Goal: Find specific page/section: Find specific page/section

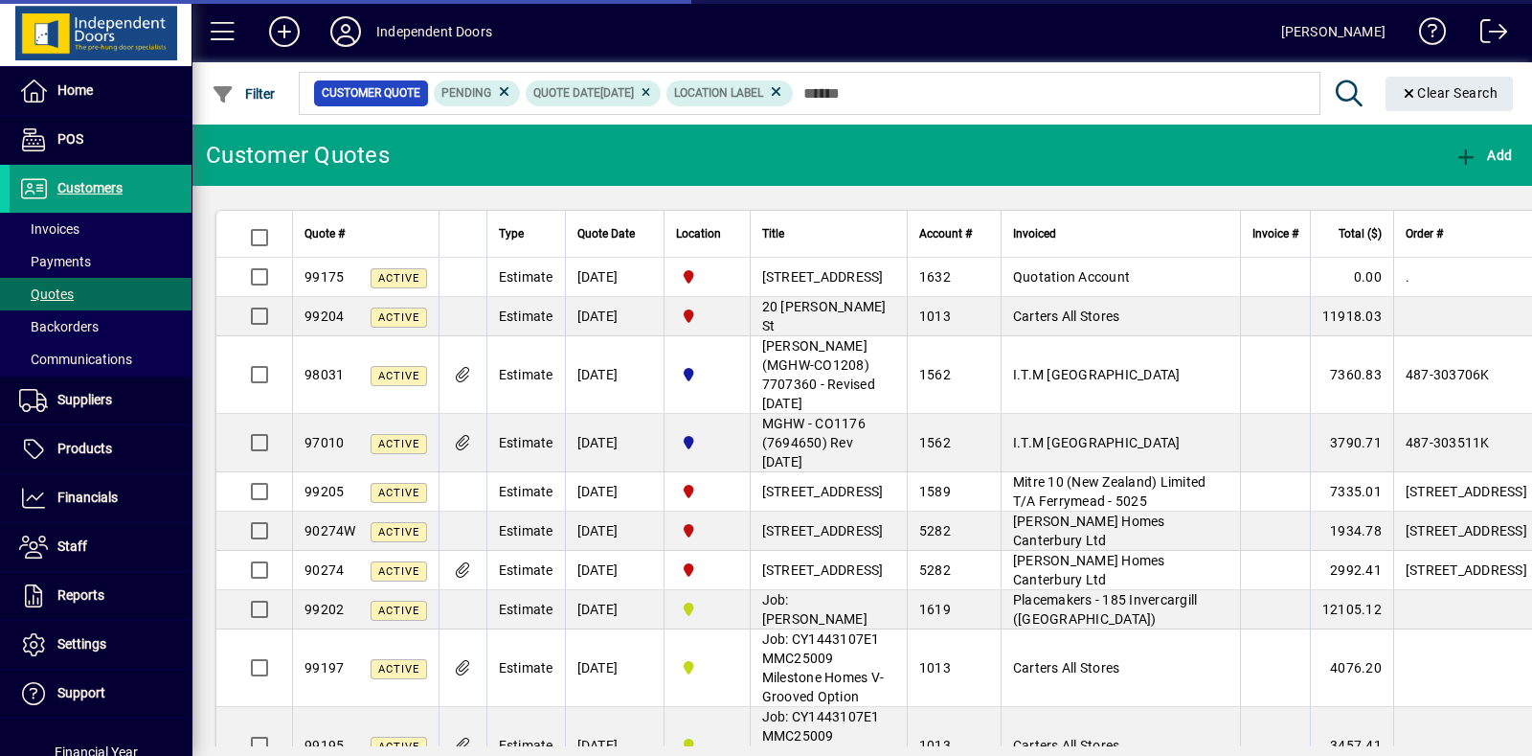
scroll to position [420, 0]
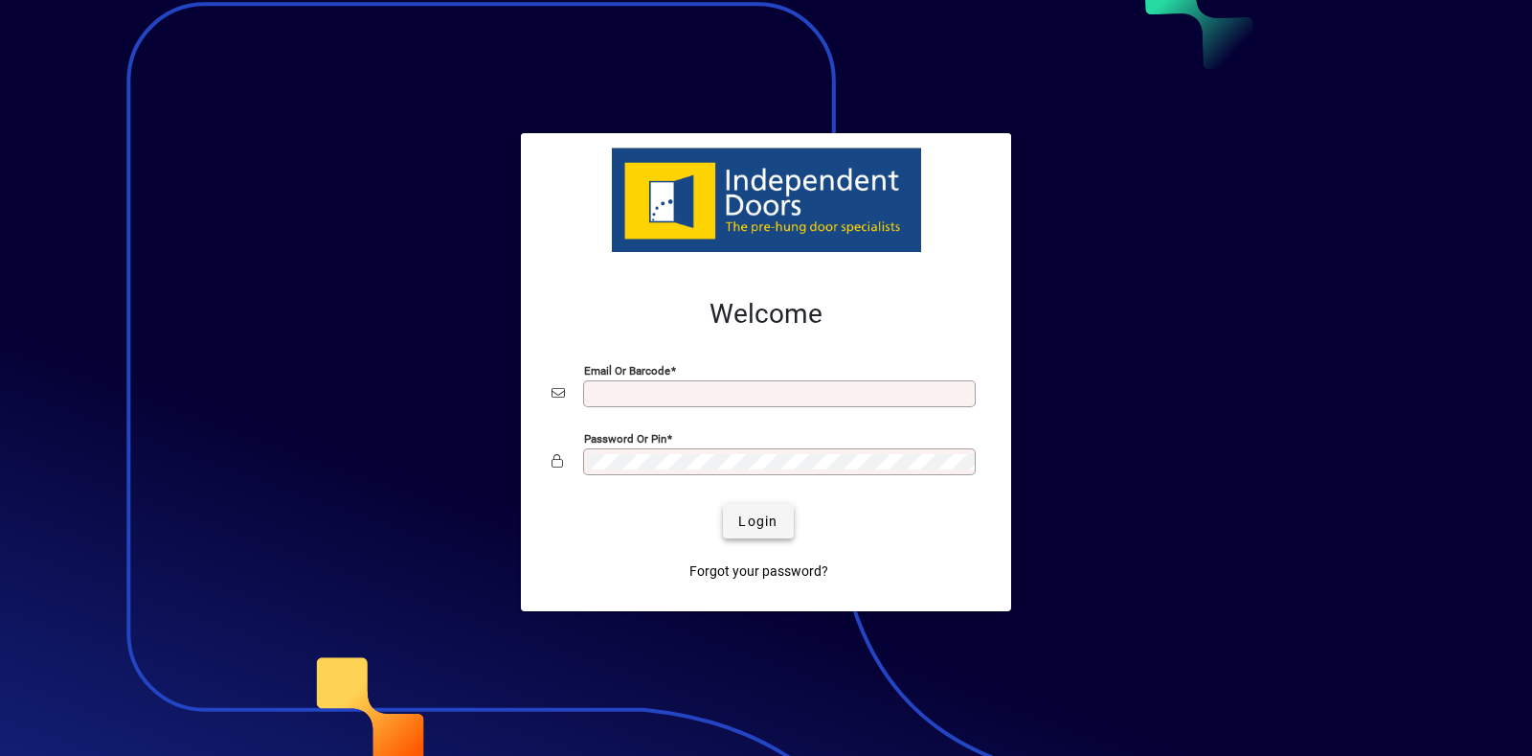
type input "**********"
click at [774, 520] on span "Login" at bounding box center [757, 521] width 39 height 20
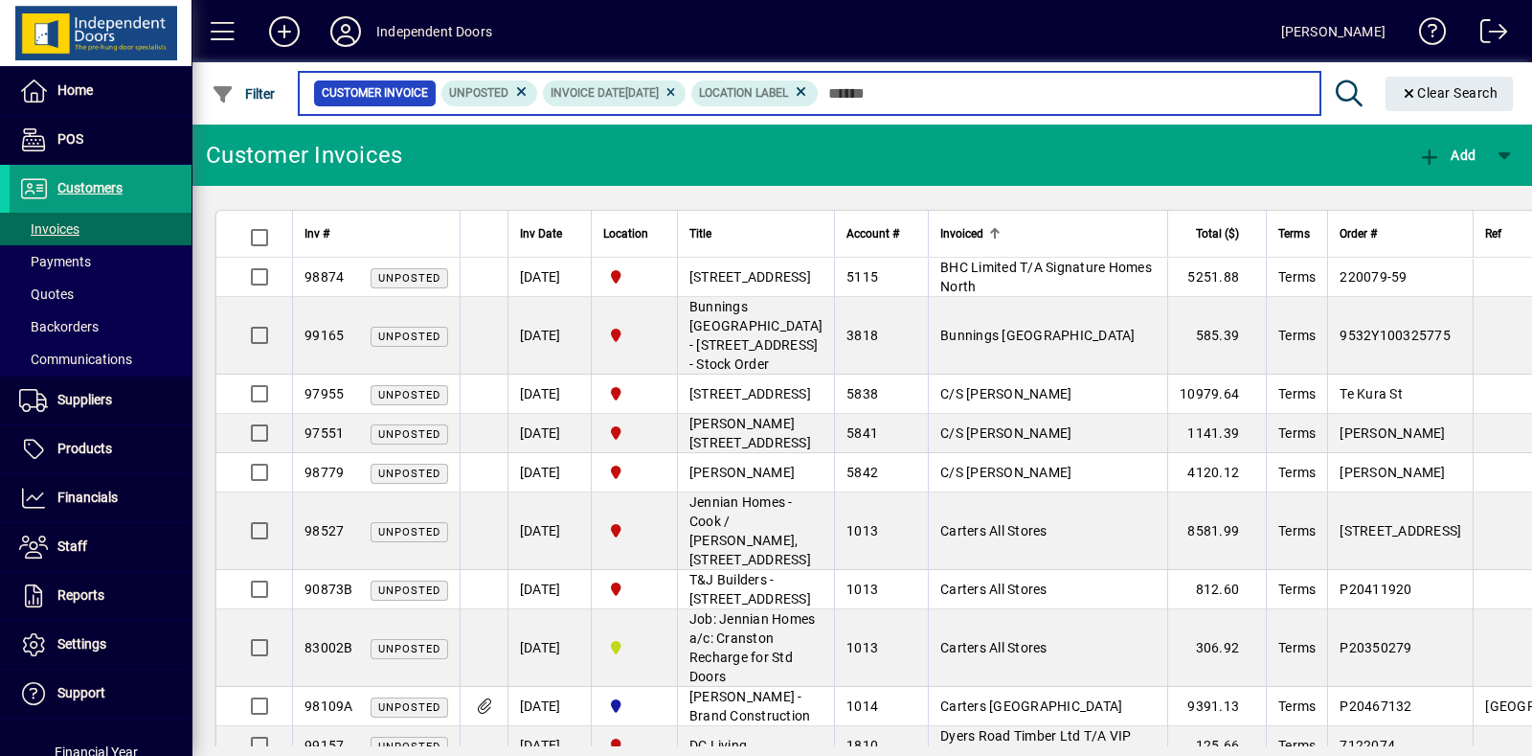
type input "*"
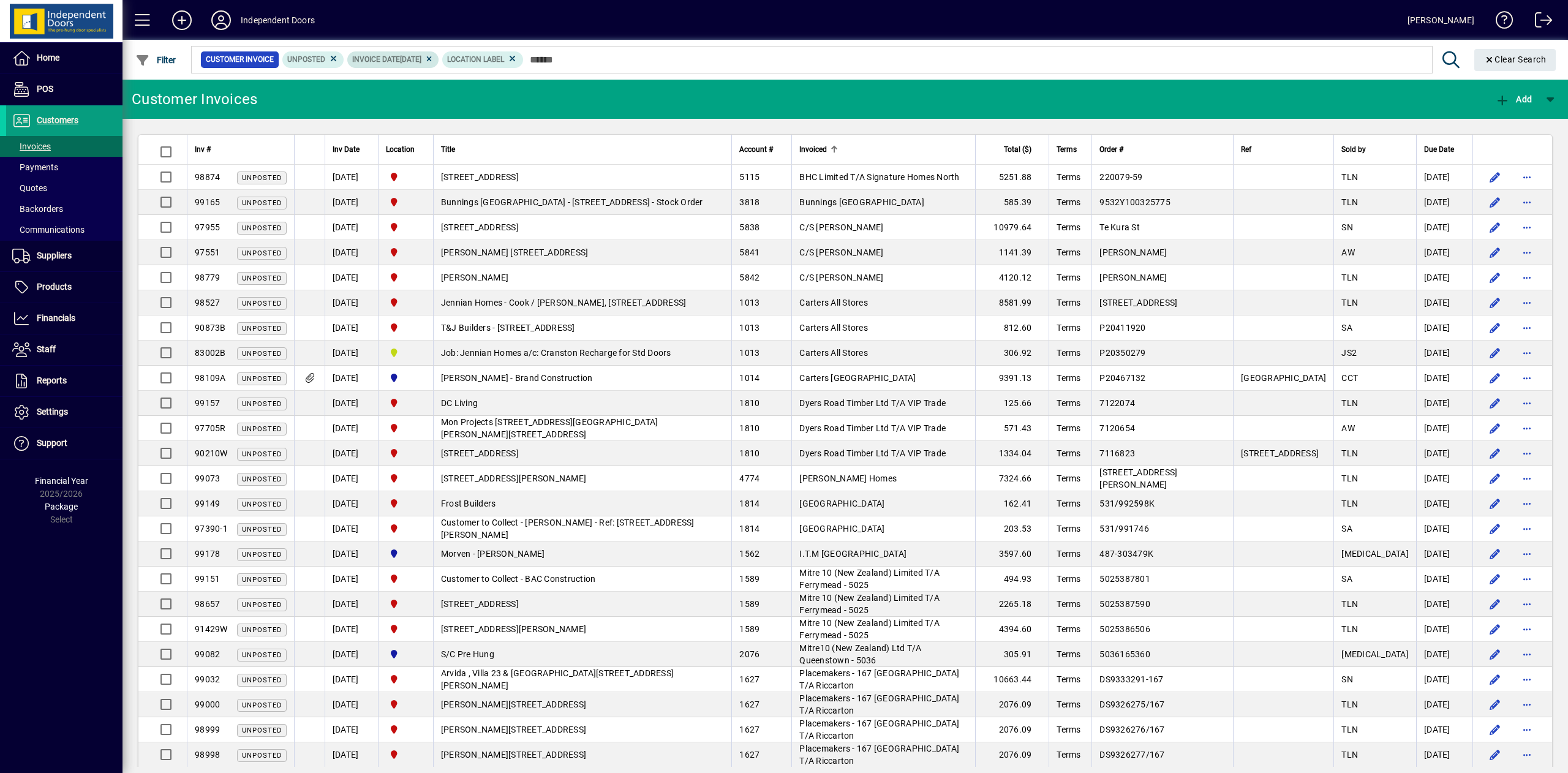
click at [434, 58] on icon at bounding box center [429, 59] width 9 height 7
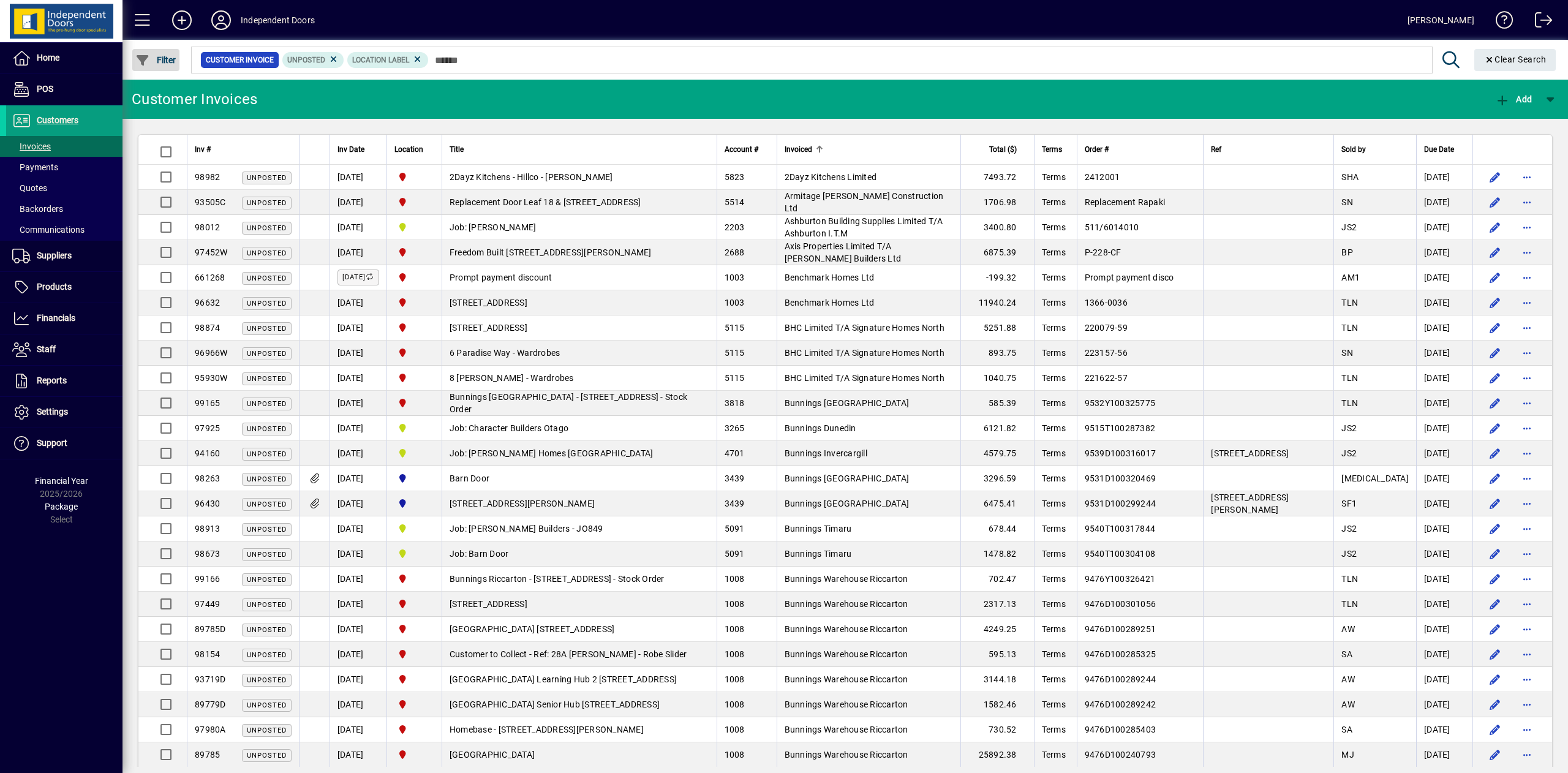
click at [163, 58] on span "Filter" at bounding box center [156, 59] width 41 height 10
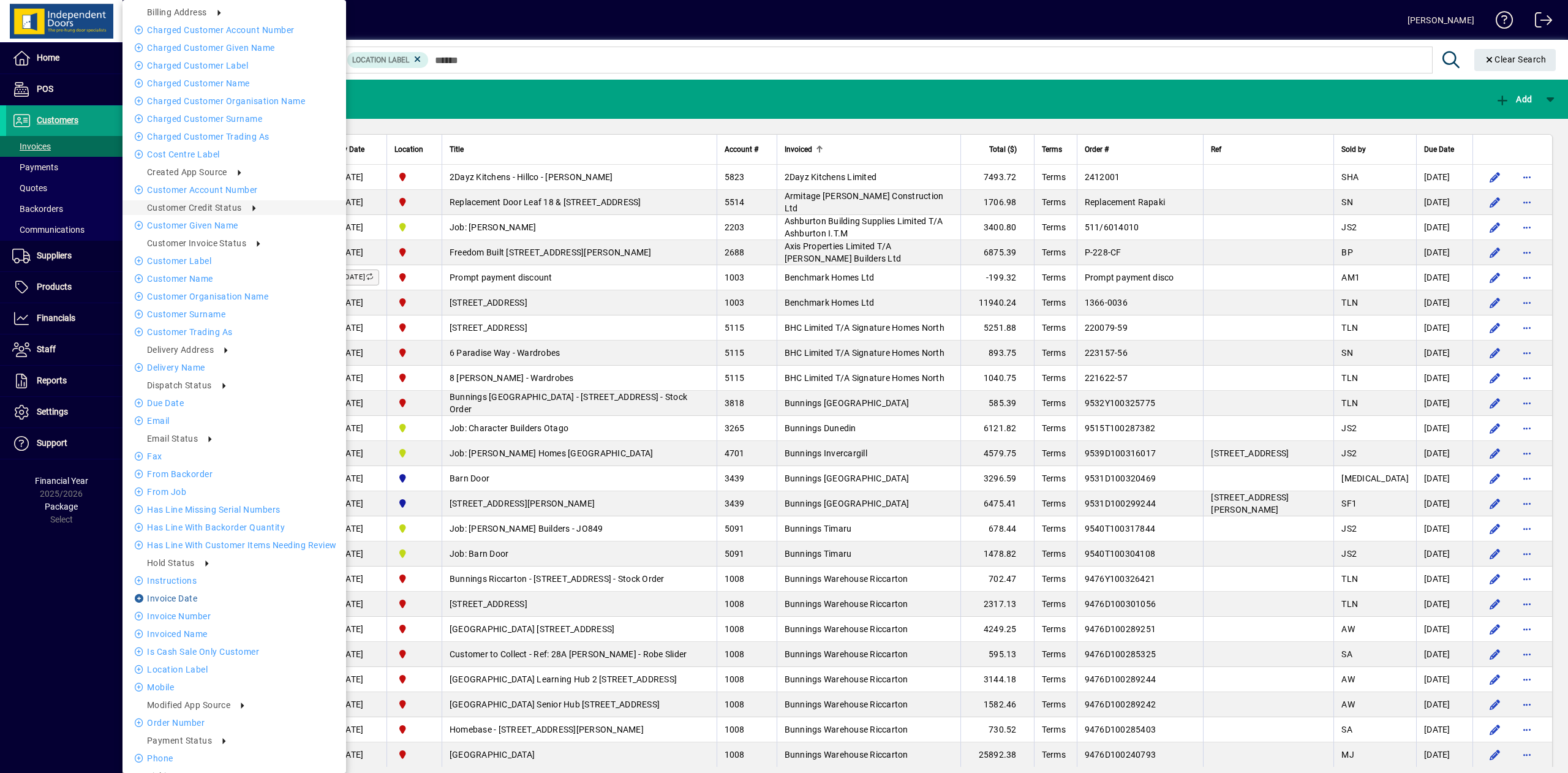
click at [181, 483] on li "Invoice date" at bounding box center [235, 598] width 224 height 15
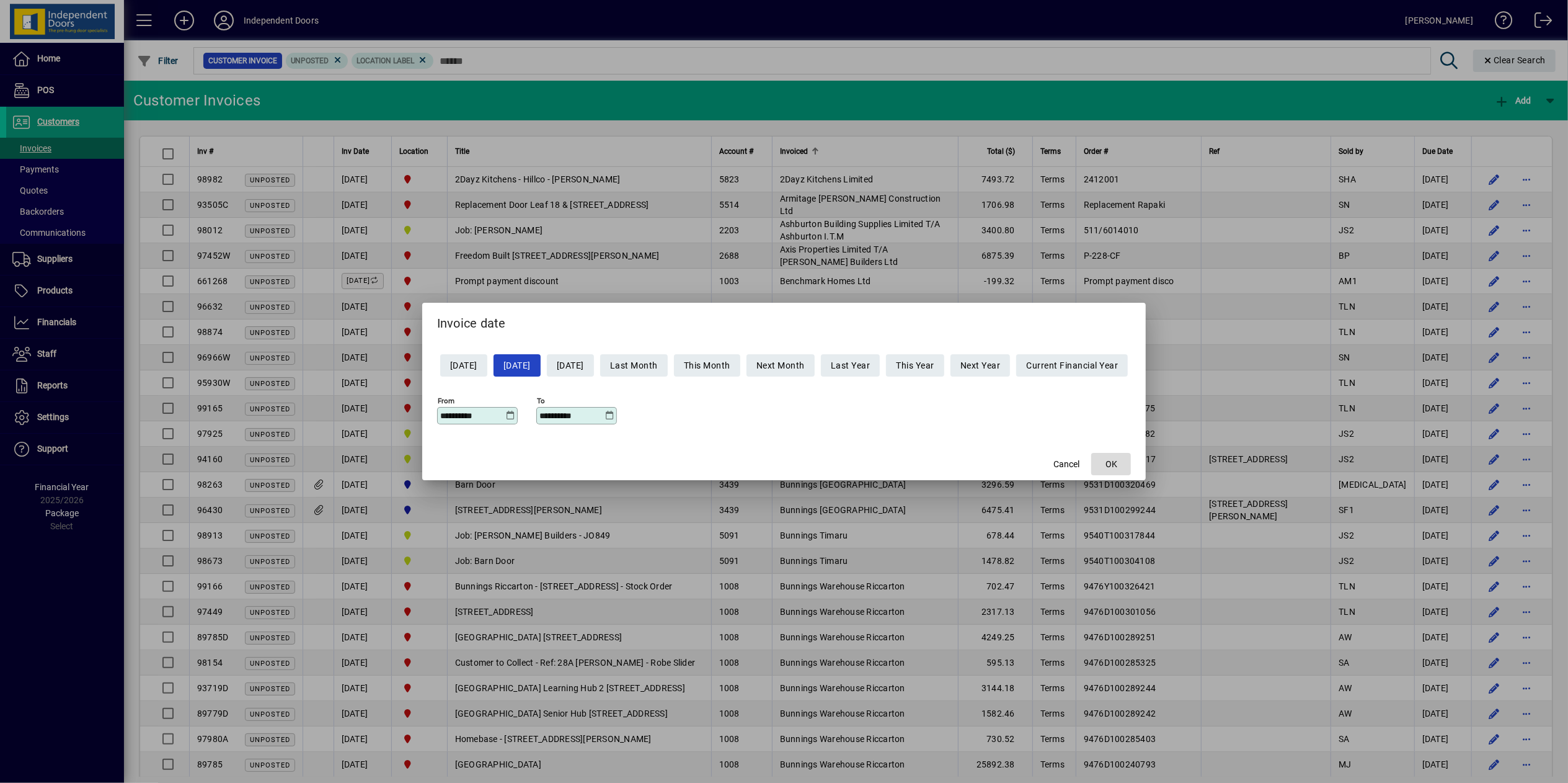
click at [991, 465] on span "OK" at bounding box center [1112, 464] width 12 height 13
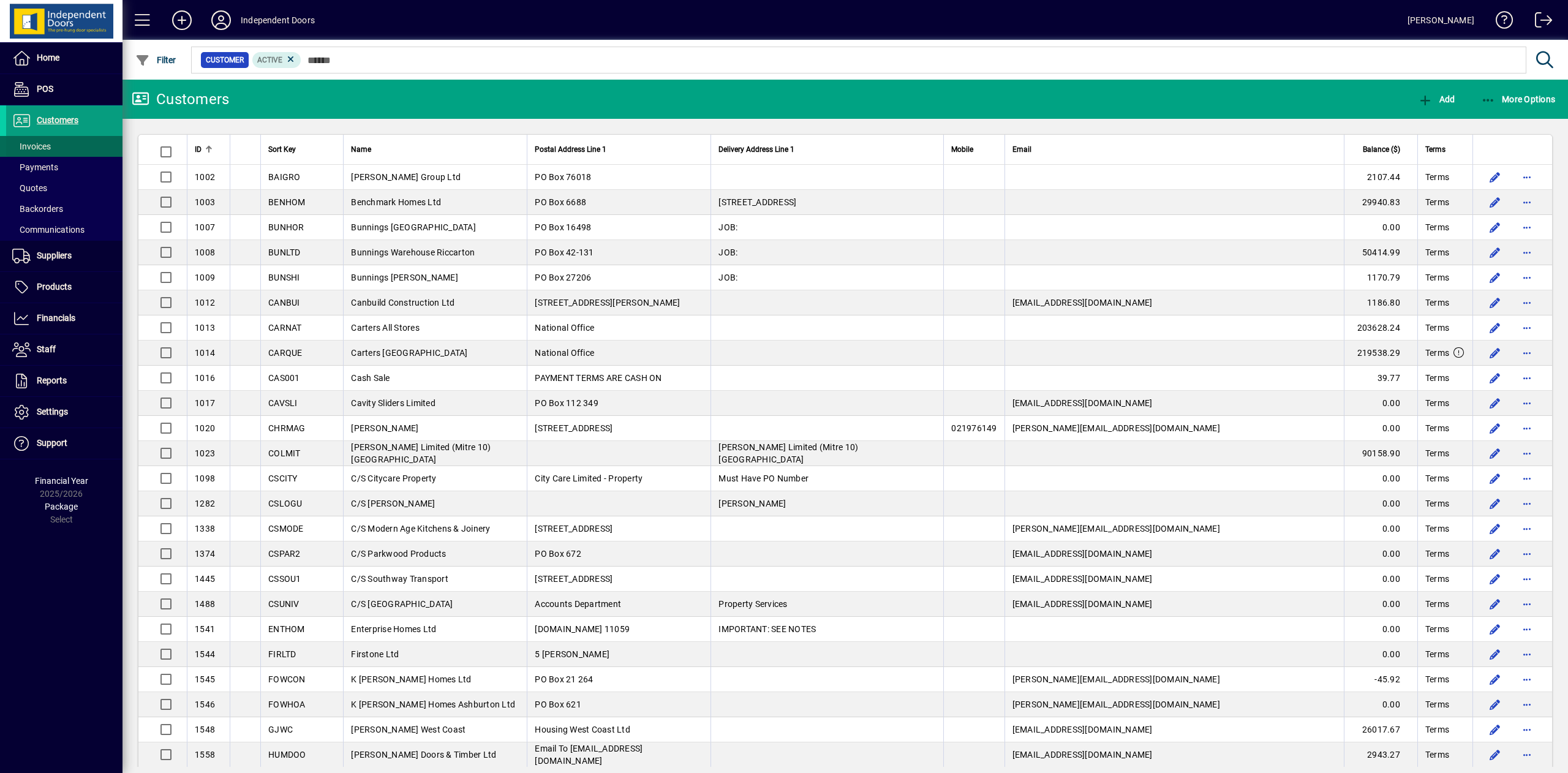
click at [43, 143] on span "Invoices" at bounding box center [31, 146] width 38 height 10
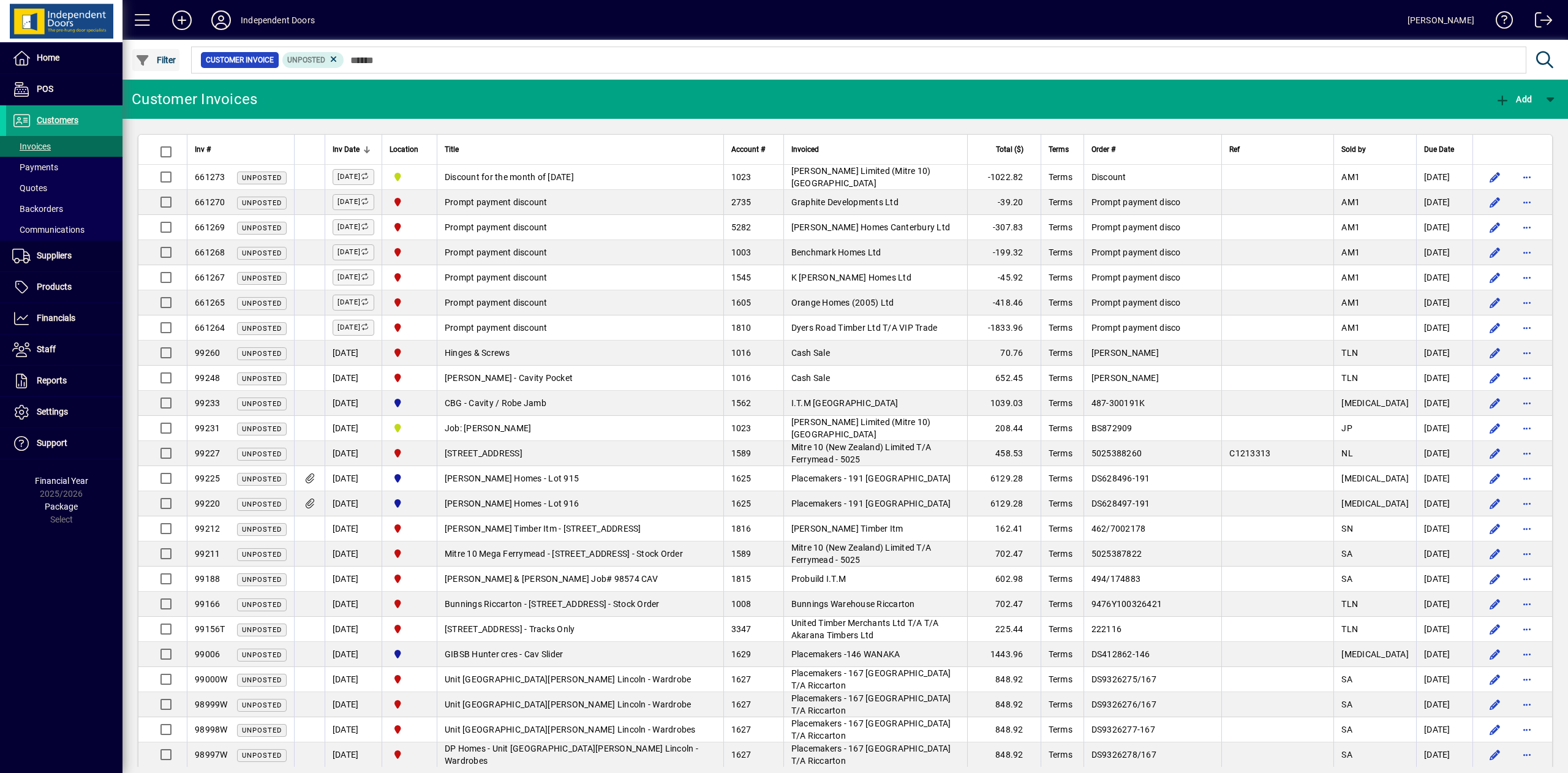
click at [163, 56] on span "Filter" at bounding box center [156, 59] width 41 height 10
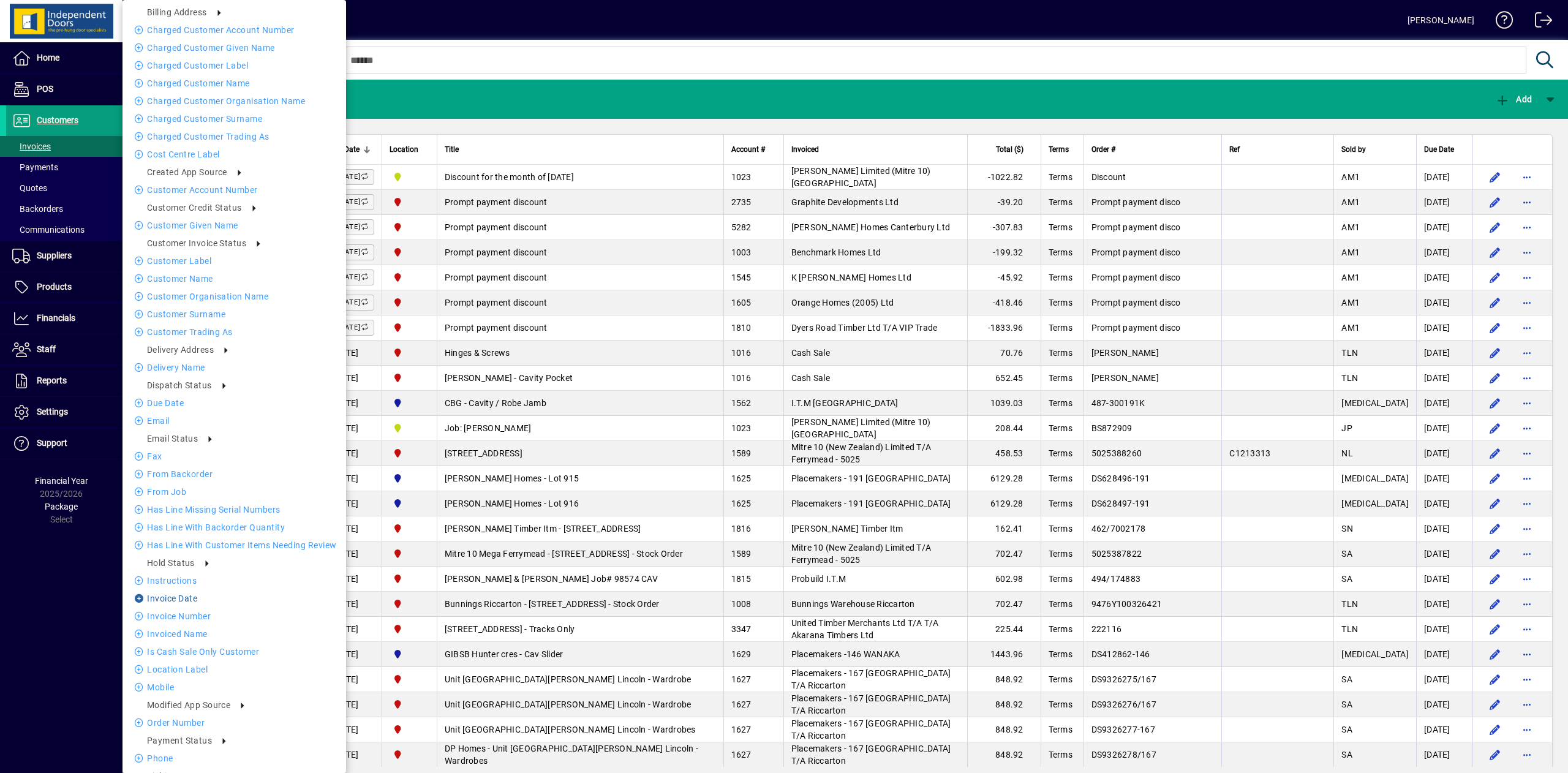
click at [192, 599] on li "Invoice date" at bounding box center [235, 598] width 224 height 15
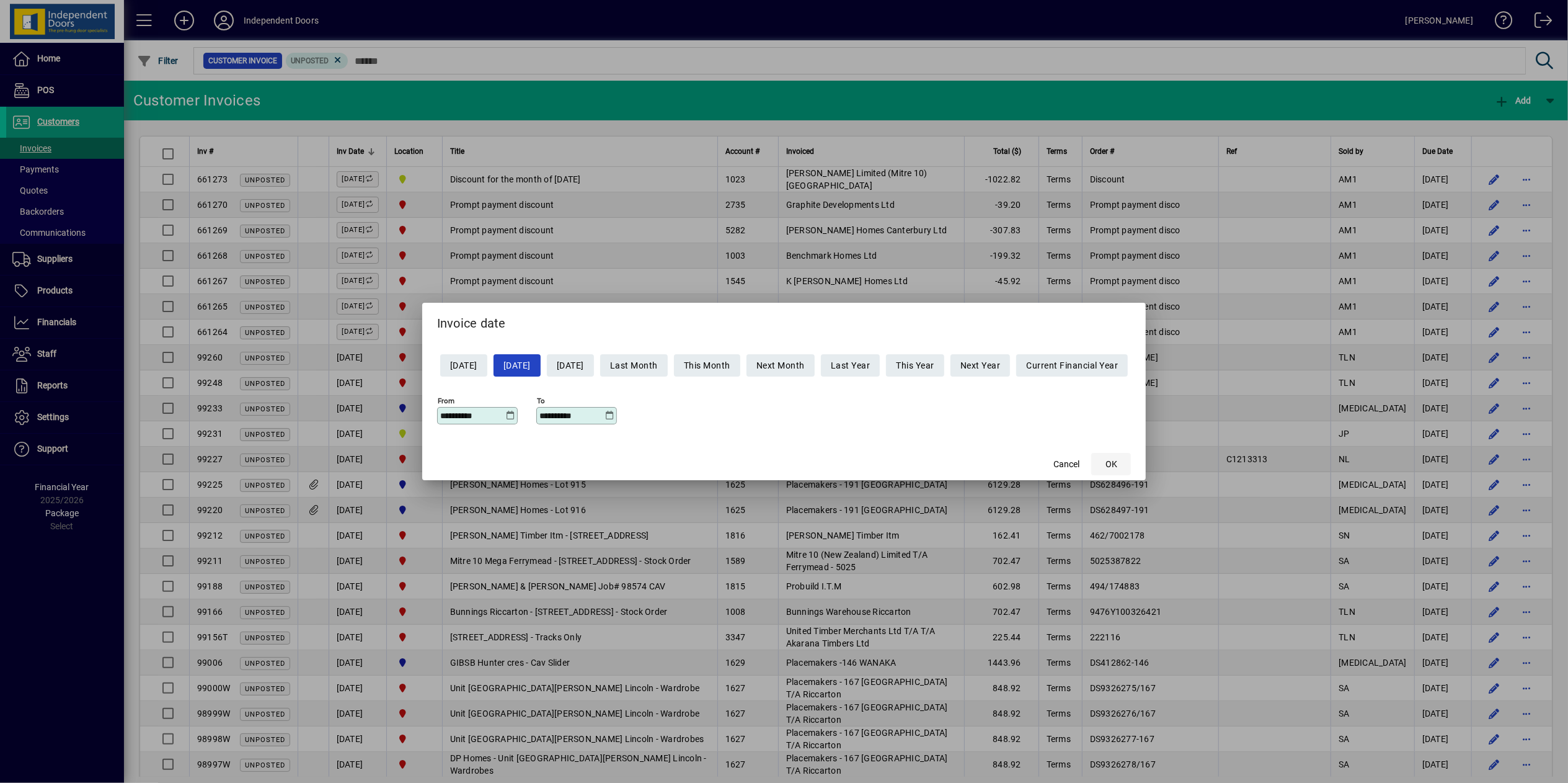
click at [1117, 462] on span "OK" at bounding box center [1112, 464] width 12 height 13
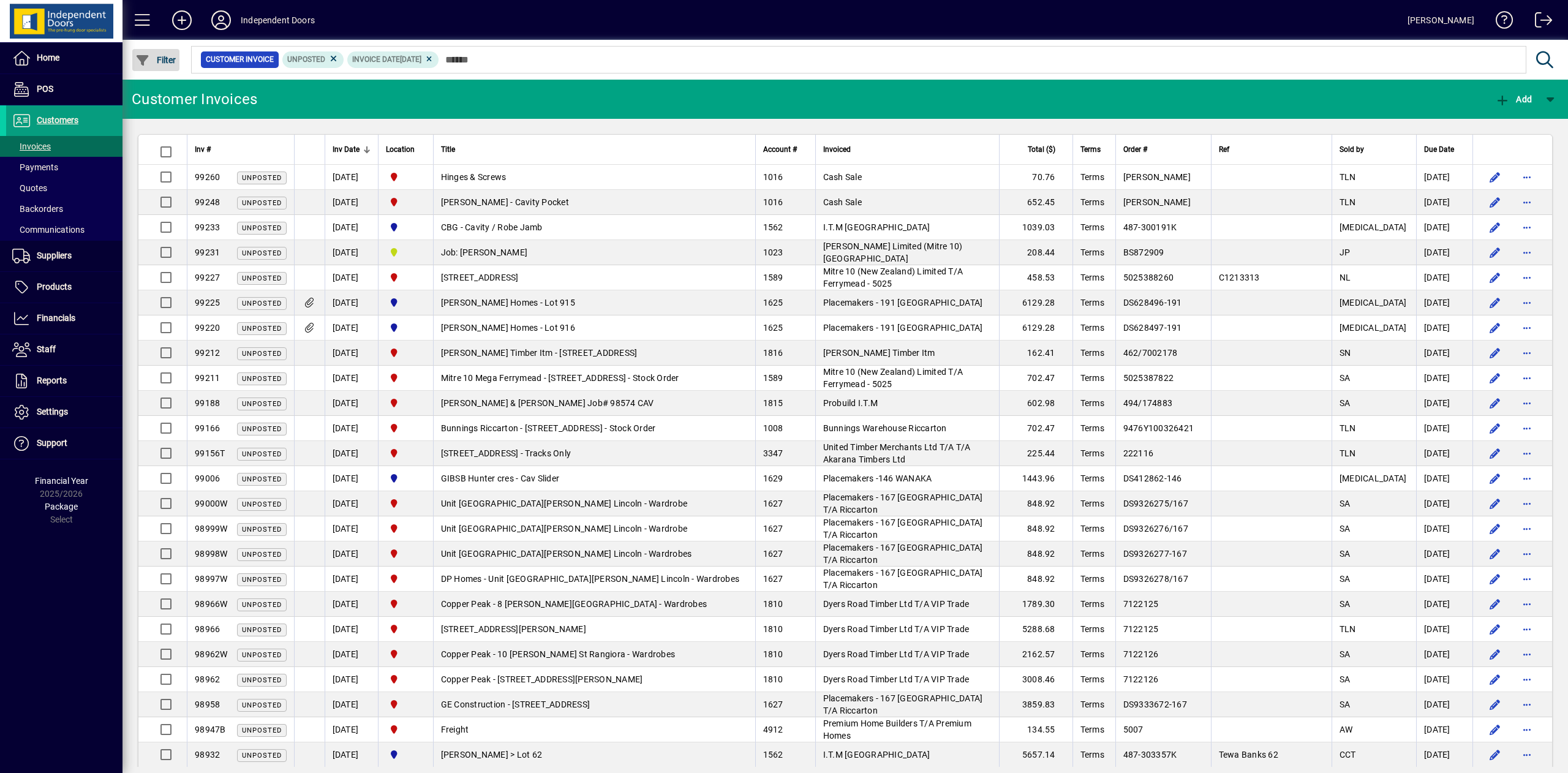
click at [167, 51] on span "button" at bounding box center [156, 60] width 47 height 29
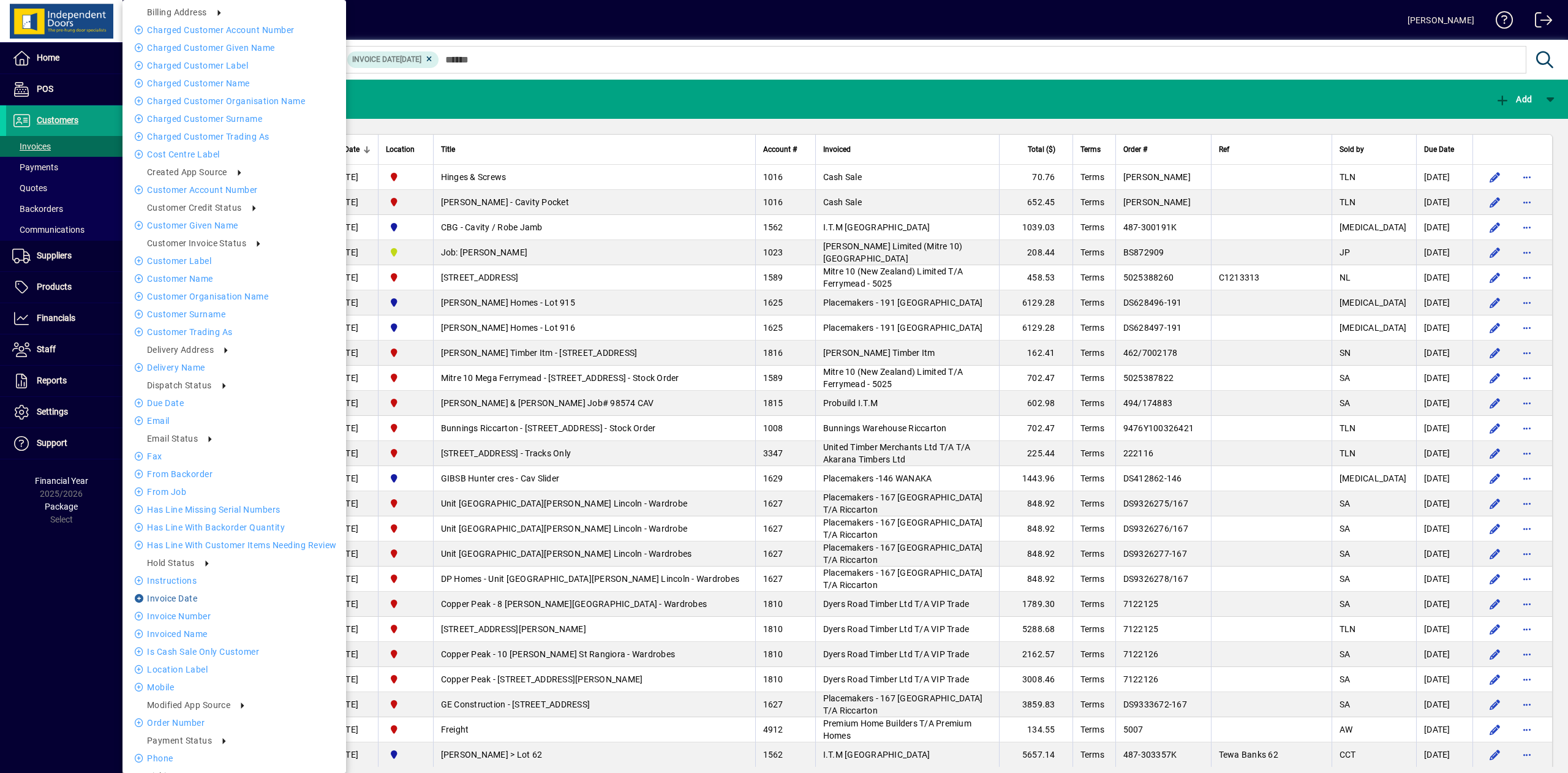
click at [192, 595] on li "Invoice date" at bounding box center [235, 598] width 224 height 15
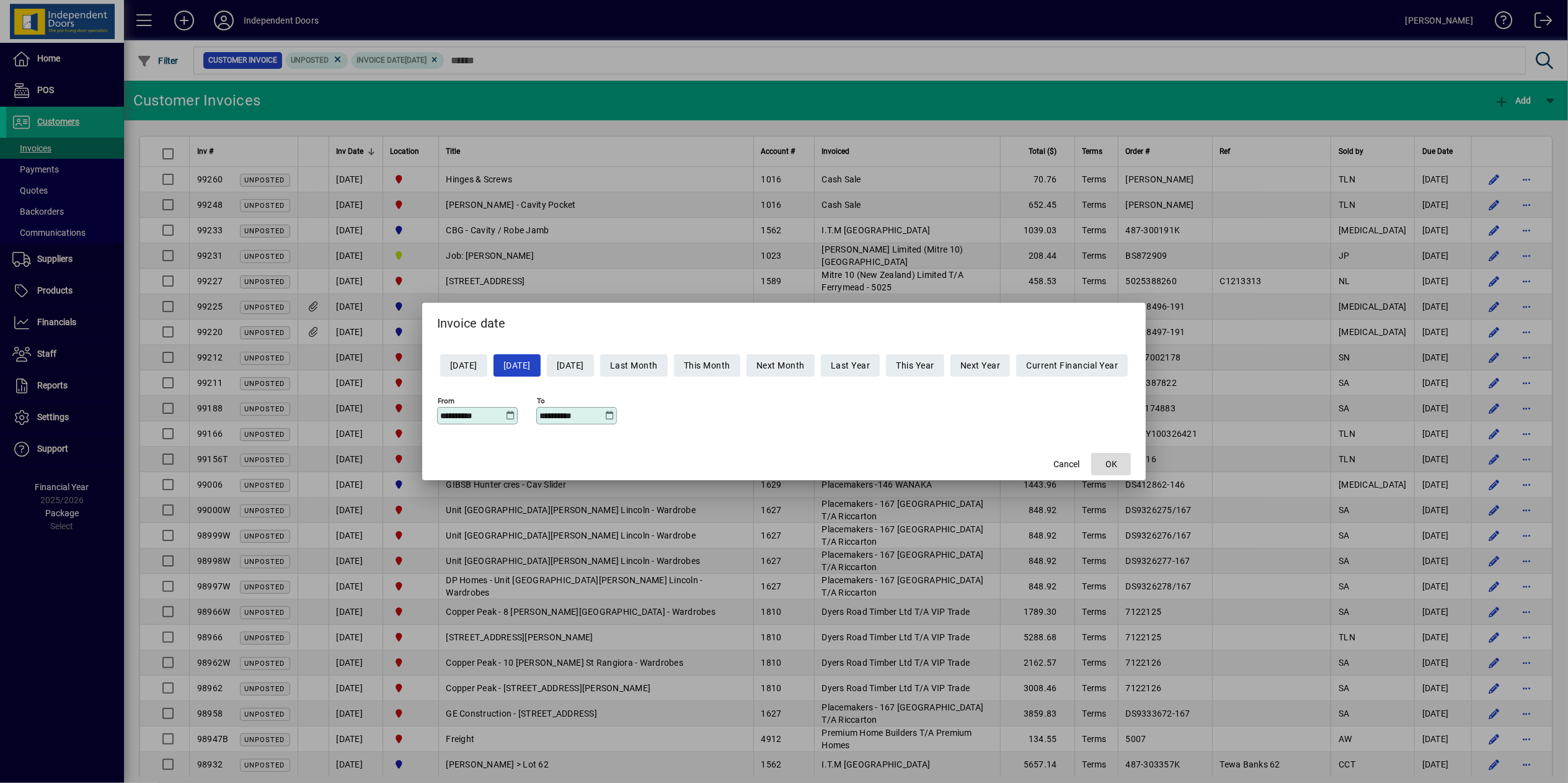
click at [1117, 462] on span "OK" at bounding box center [1112, 464] width 12 height 13
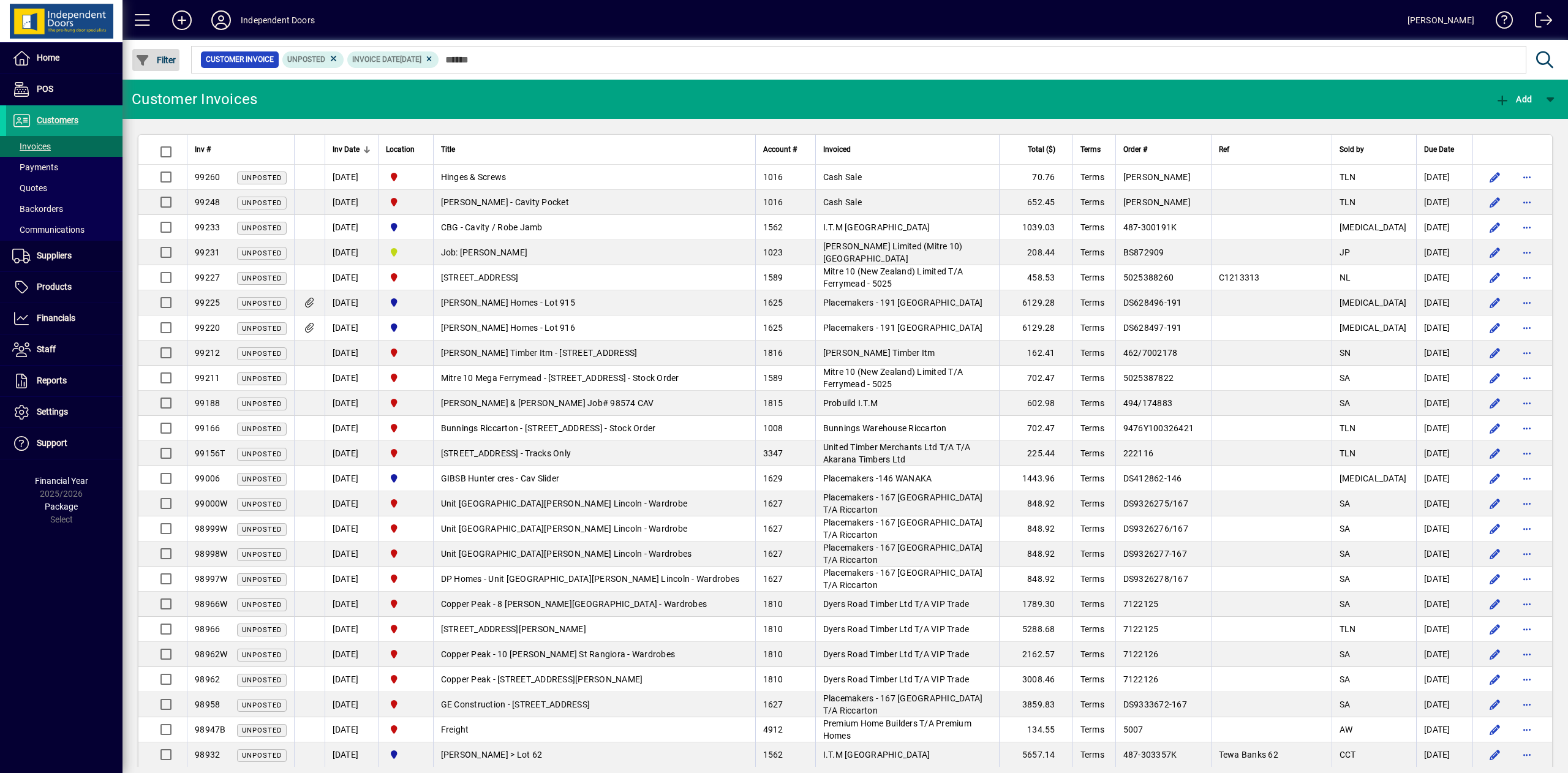
click at [165, 55] on span "Filter" at bounding box center [156, 59] width 41 height 10
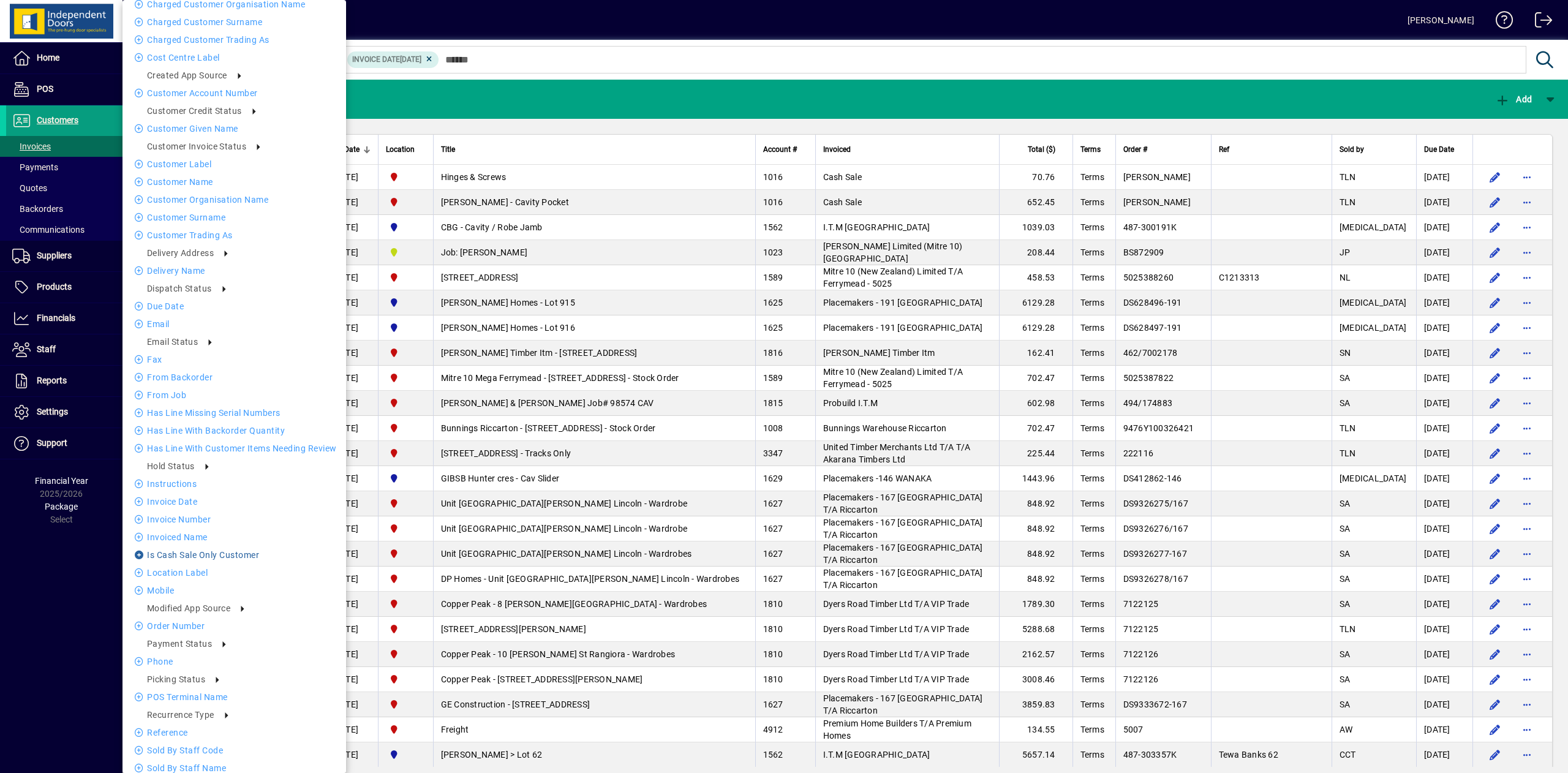
scroll to position [125, 0]
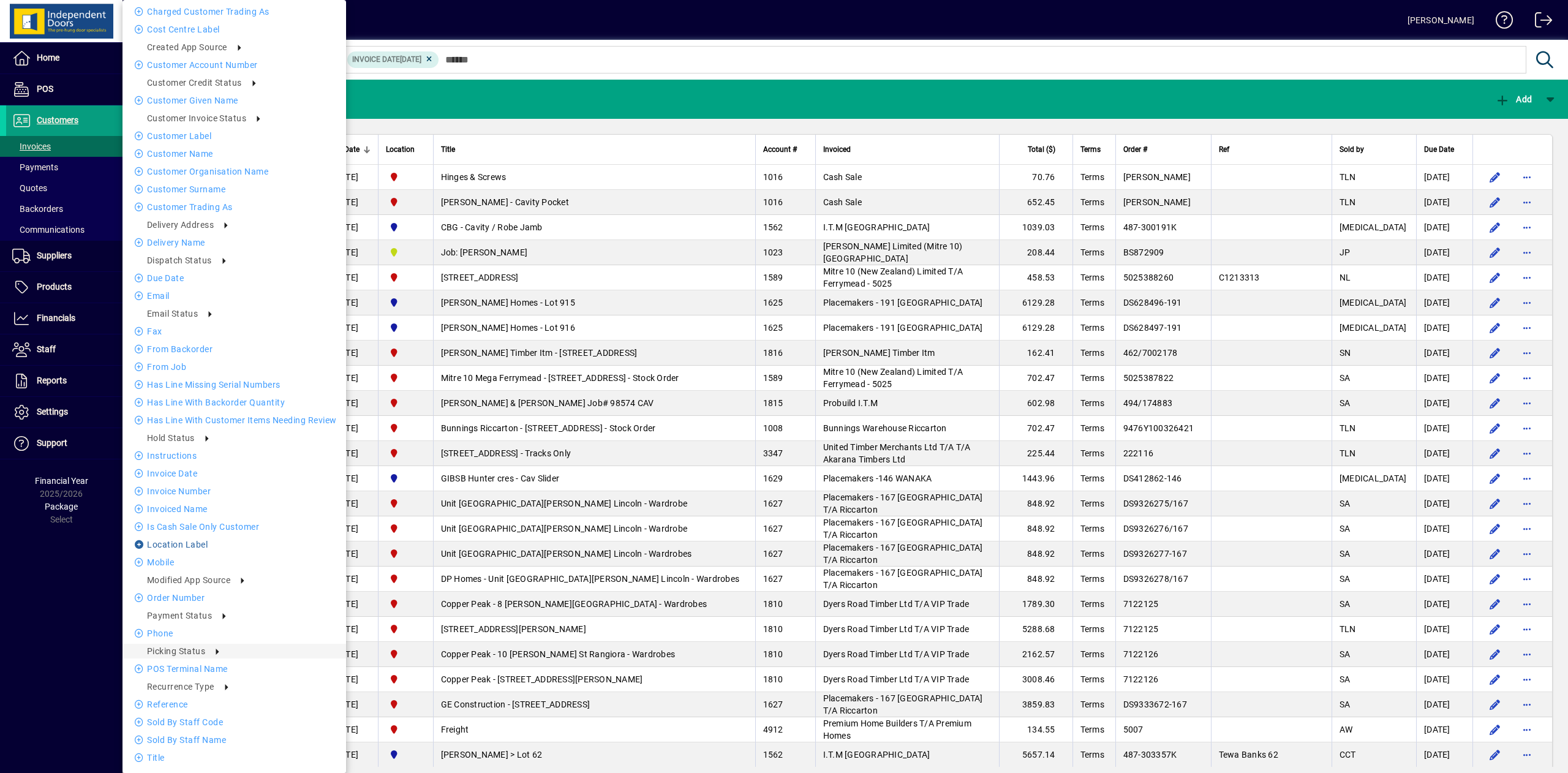
click at [201, 538] on li "Location Label" at bounding box center [235, 544] width 224 height 15
